Goal: Check status

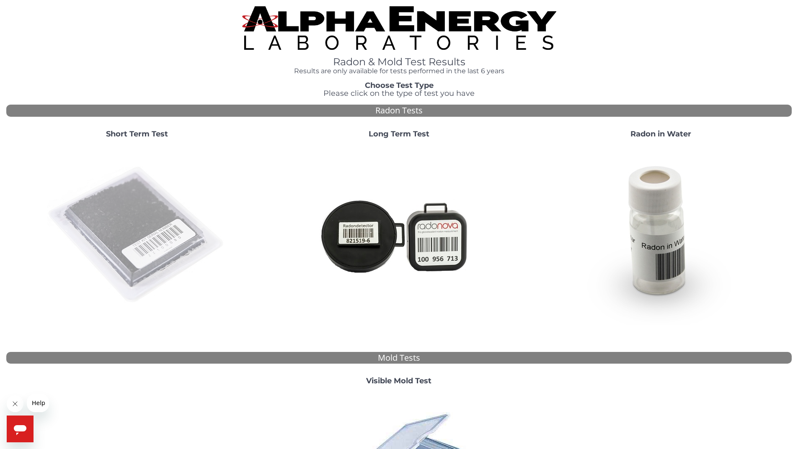
click at [144, 217] on img at bounding box center [137, 235] width 180 height 180
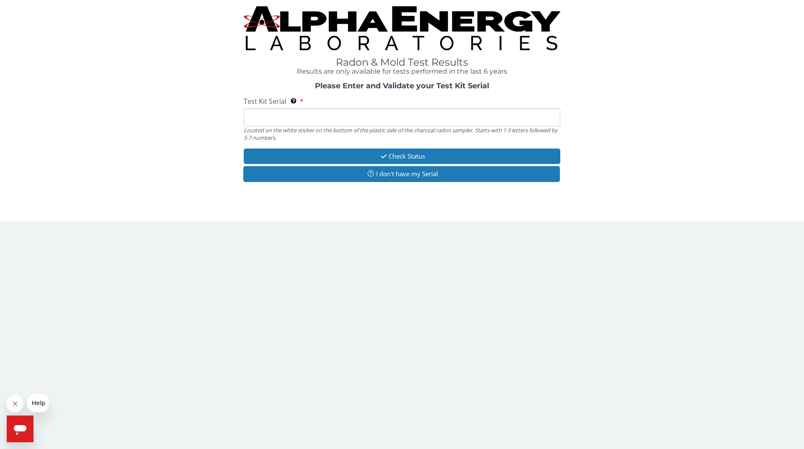
click at [352, 113] on input "Test Kit Serial Located on the white sticker on the bottom of the plastic side …" at bounding box center [402, 117] width 317 height 18
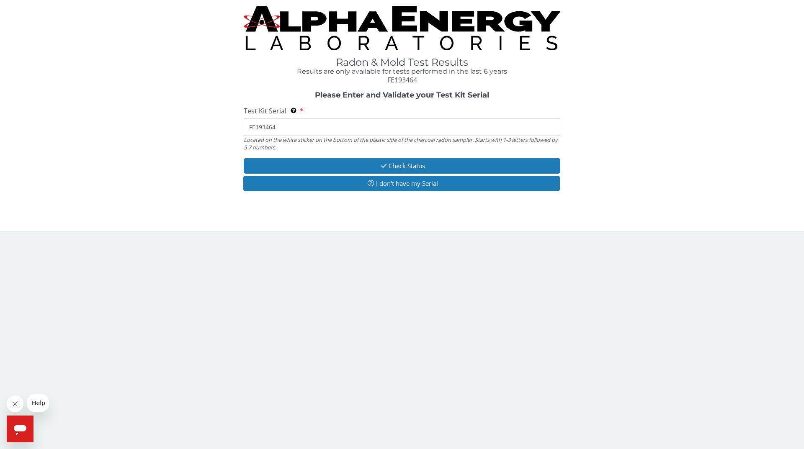
type input "FE193464"
click at [397, 168] on button "Check Status" at bounding box center [402, 165] width 317 height 15
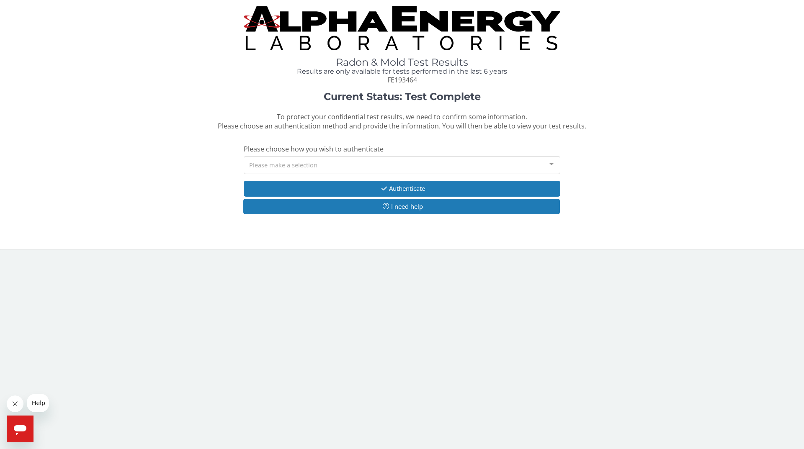
click at [396, 163] on div "Please make a selection" at bounding box center [402, 165] width 317 height 18
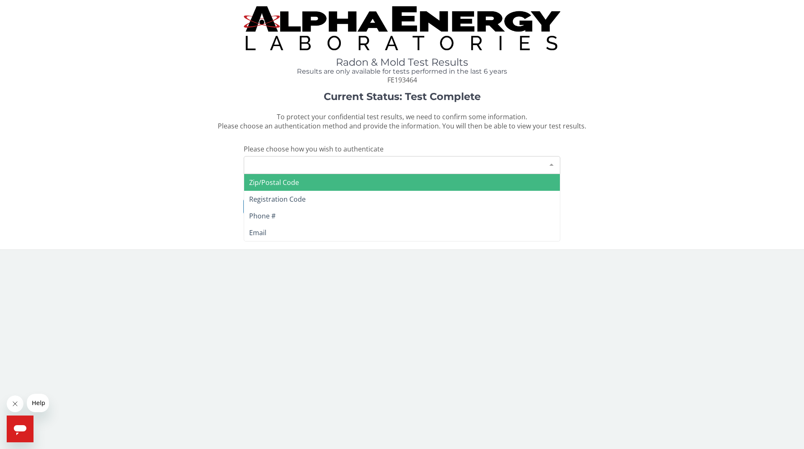
click at [378, 176] on span "Zip/Postal Code" at bounding box center [402, 182] width 316 height 17
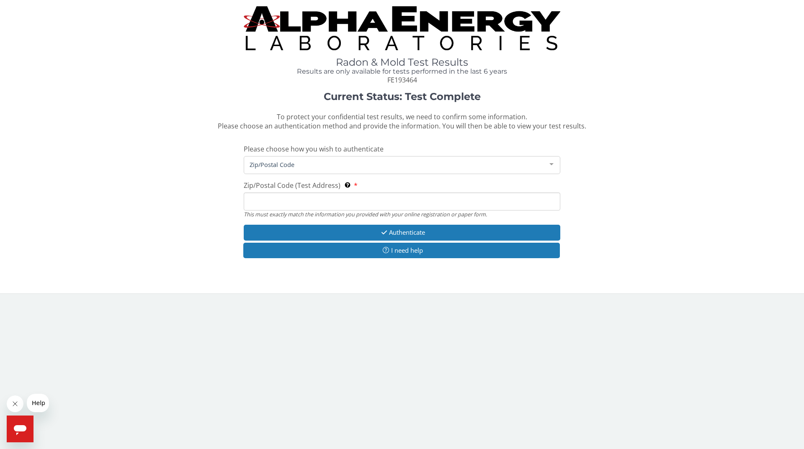
click at [348, 200] on input "Zip/Postal Code (Test Address) This must exactly match the information you prov…" at bounding box center [402, 202] width 317 height 18
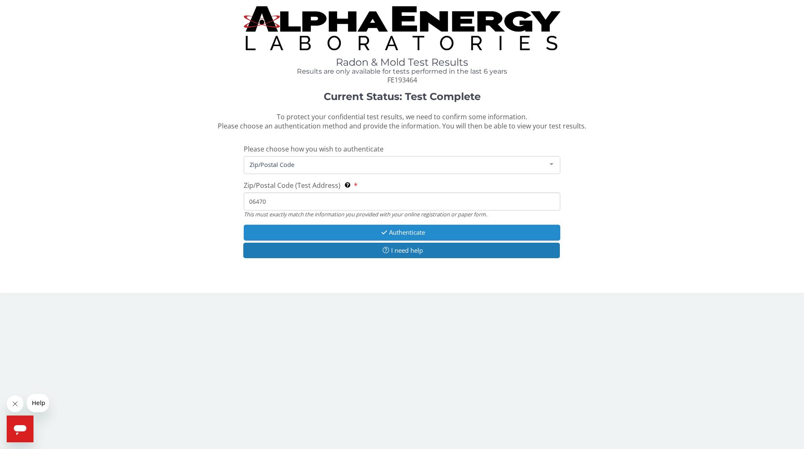
type input "06470"
click at [402, 231] on button "Authenticate" at bounding box center [402, 232] width 317 height 15
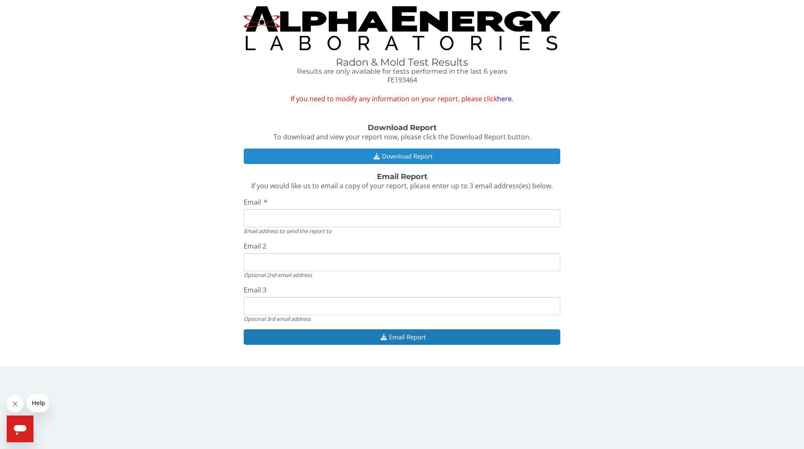
click at [398, 153] on button "Download Report" at bounding box center [402, 156] width 317 height 15
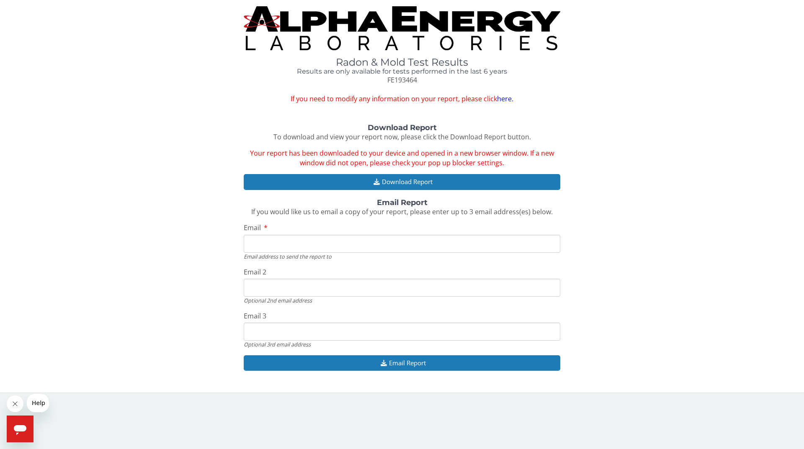
click at [350, 249] on input "Email" at bounding box center [402, 244] width 317 height 18
click at [350, 241] on input "Email" at bounding box center [402, 244] width 317 height 18
type input "[EMAIL_ADDRESS][DOMAIN_NAME]"
type input "[PERSON_NAME][EMAIL_ADDRESS][DOMAIN_NAME]"
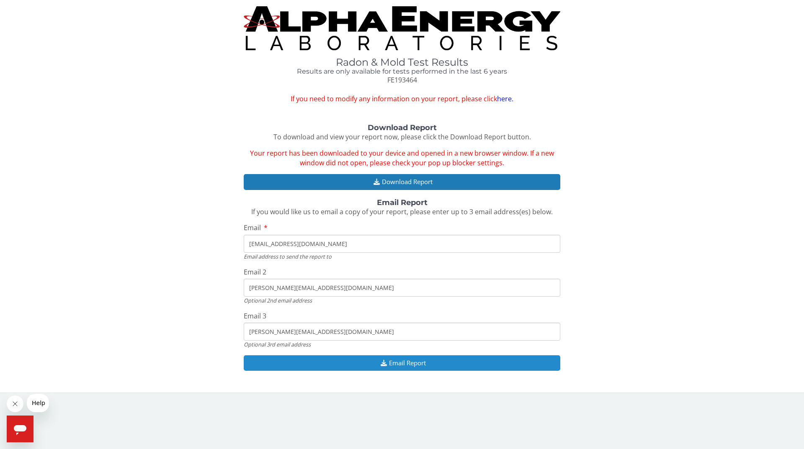
type input "[PERSON_NAME][EMAIL_ADDRESS][DOMAIN_NAME]"
click at [442, 364] on button "Email Report" at bounding box center [402, 363] width 317 height 15
